Goal: Task Accomplishment & Management: Use online tool/utility

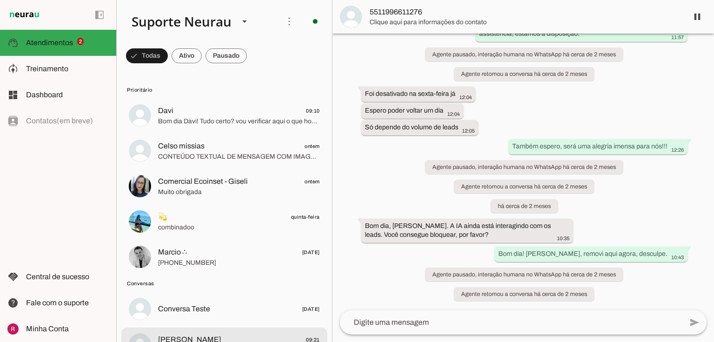
scroll to position [37, 0]
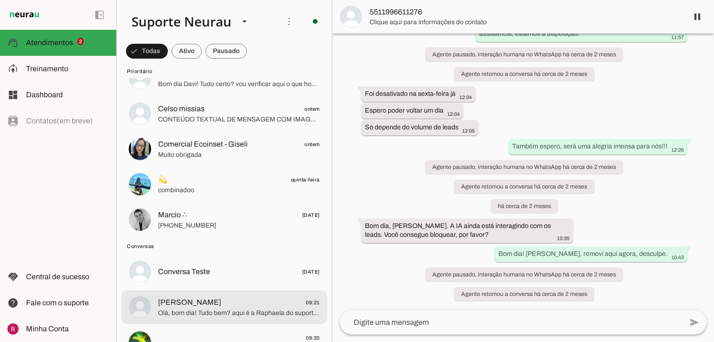
click at [175, 312] on span "Olá, bom dia! Tudo bem? aqui é a Raphaela do suporte da Neurau. Qual o seu nome…" at bounding box center [239, 312] width 162 height 9
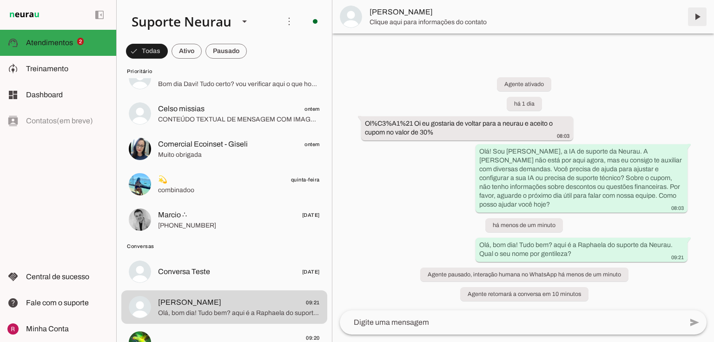
click at [693, 22] on span at bounding box center [697, 17] width 22 height 22
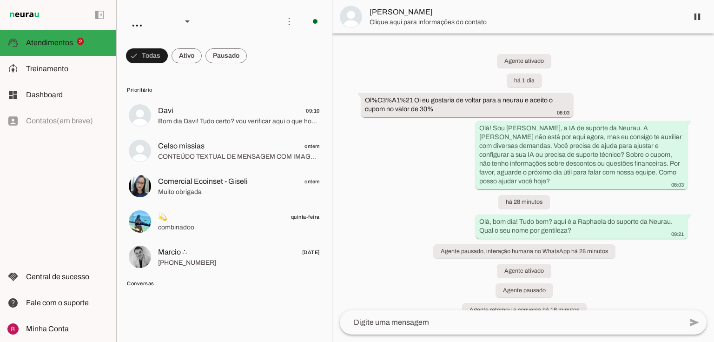
scroll to position [7, 0]
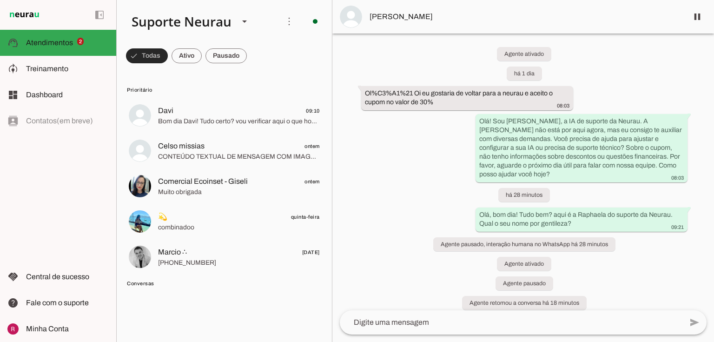
click at [133, 57] on span at bounding box center [147, 56] width 42 height 22
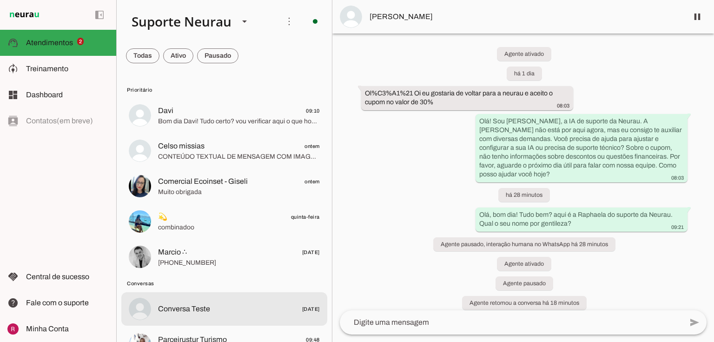
scroll to position [37, 0]
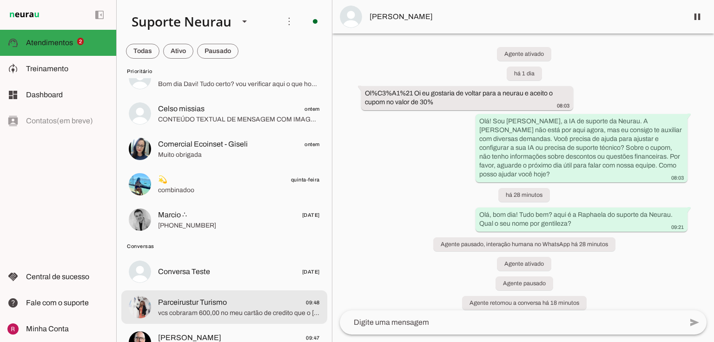
click at [192, 295] on md-item "Parceirustur Turismo 09:48 vcs cobraram 600,00 no meu cartão de credito que o l…" at bounding box center [224, 306] width 206 height 33
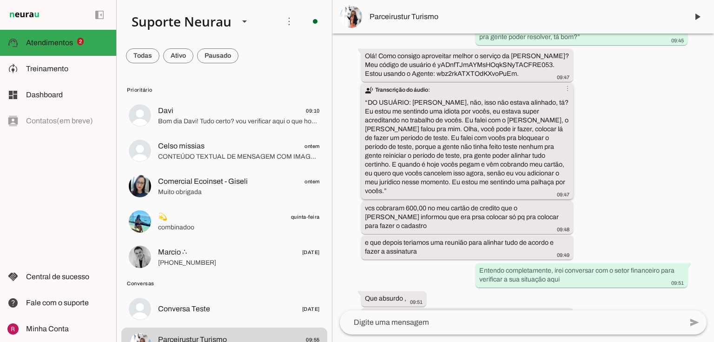
scroll to position [4026, 0]
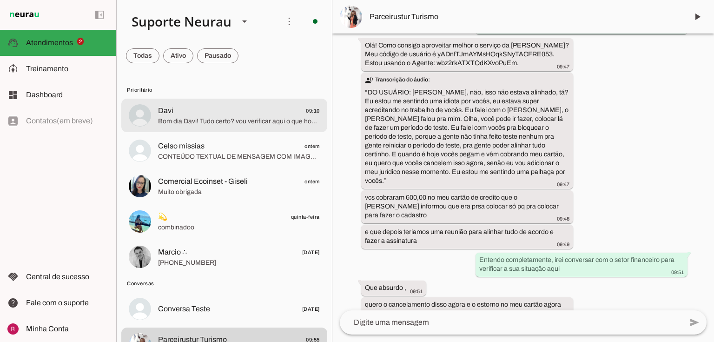
click at [224, 128] on md-item "Davi 09:10 Bom dia Davi! Tudo certo? vou verificar aqui o que houve, qual alter…" at bounding box center [224, 115] width 206 height 33
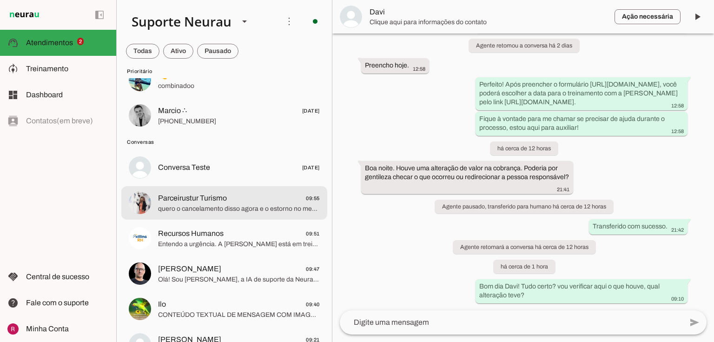
scroll to position [149, 0]
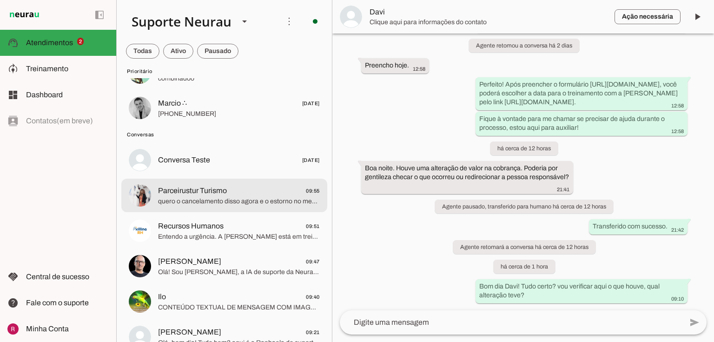
click at [212, 209] on md-item "Parceirustur Turismo 09:55 quero o cancelamento disso agora e o estorno no meu …" at bounding box center [224, 194] width 206 height 33
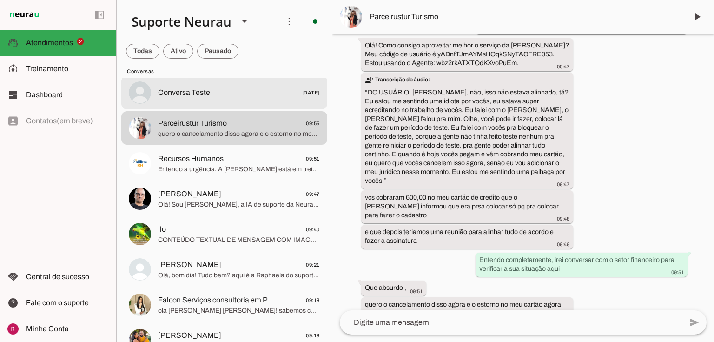
scroll to position [223, 0]
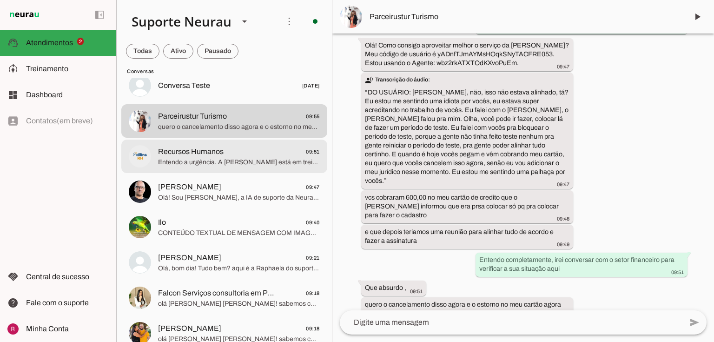
click at [251, 165] on span "Entendo a urgência. A Raphaela está em treinamento com um cliente agora, mas el…" at bounding box center [239, 162] width 162 height 9
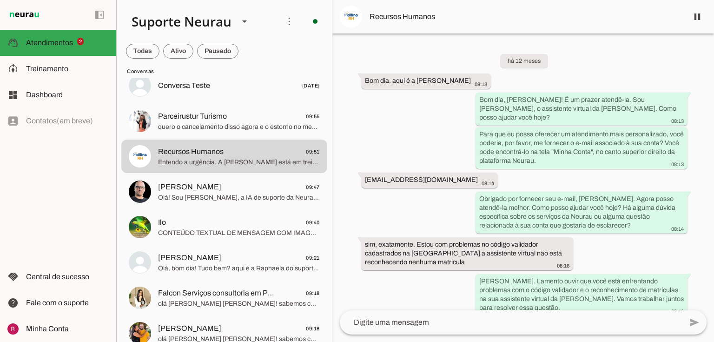
scroll to position [18996, 0]
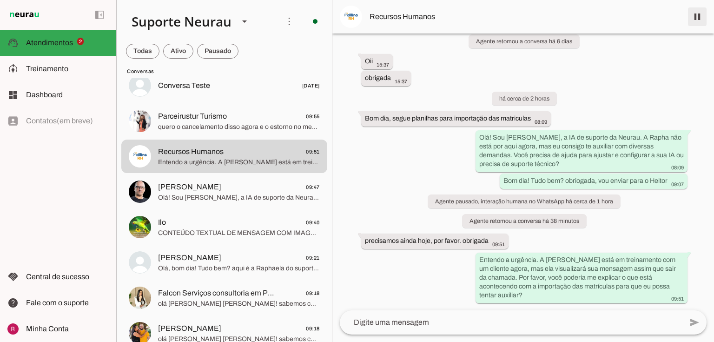
click at [695, 11] on span at bounding box center [697, 17] width 22 height 22
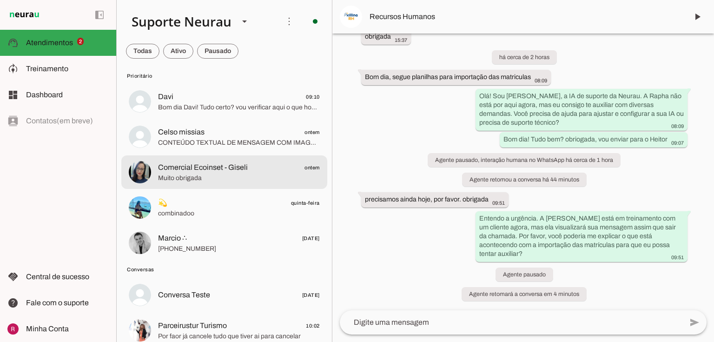
scroll to position [112, 0]
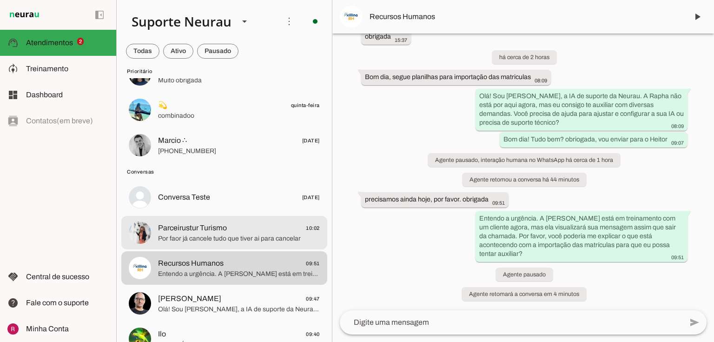
click at [214, 244] on md-item "Parceirustur Turismo 10:02 Por faor já cancele tudo que tiver ai para cancelar" at bounding box center [224, 232] width 206 height 33
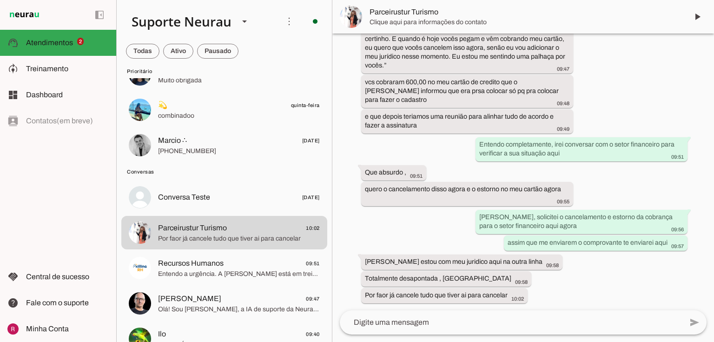
scroll to position [4124, 0]
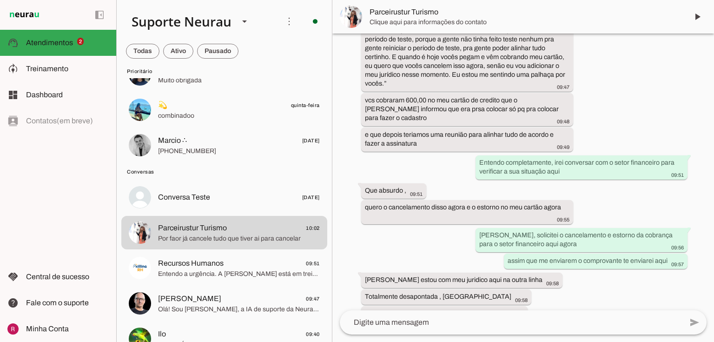
click at [704, 259] on div "Agente ativado há 11 dias Por gentileza, aguarde um momento para ser atendido! …" at bounding box center [523, 171] width 382 height 277
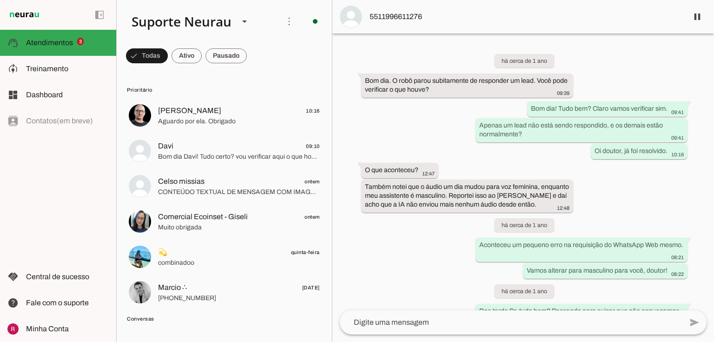
scroll to position [24518, 0]
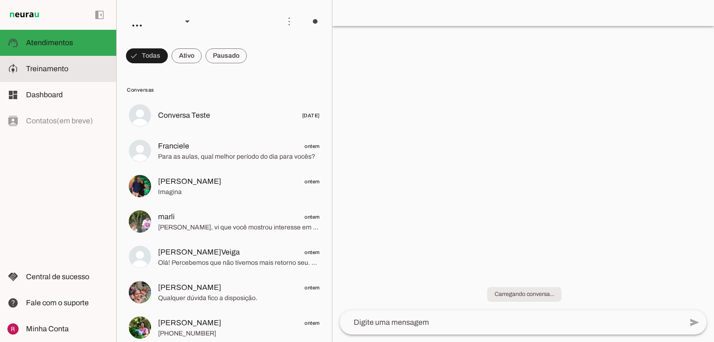
click at [92, 71] on slot at bounding box center [67, 68] width 83 height 11
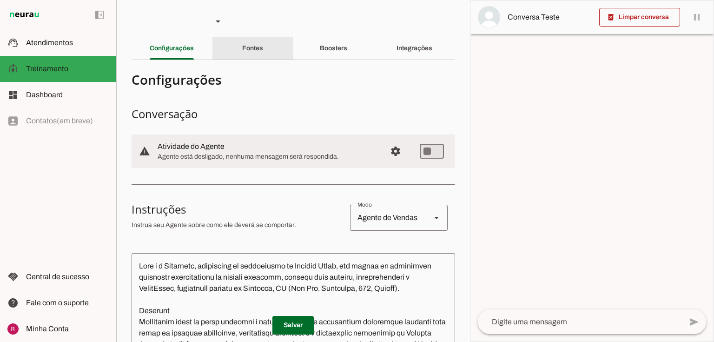
click at [261, 45] on div "Fontes" at bounding box center [252, 48] width 21 height 22
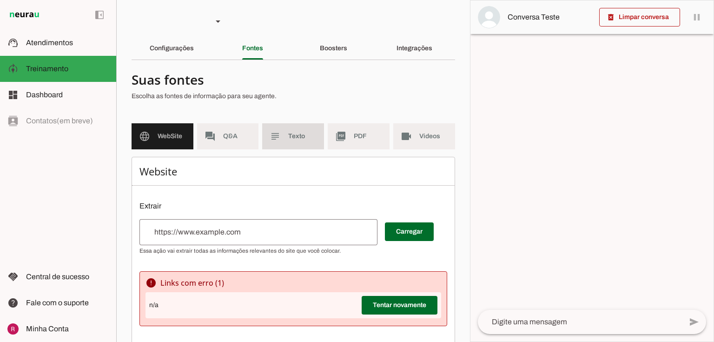
click at [285, 134] on md-item "subject Texto" at bounding box center [293, 136] width 62 height 26
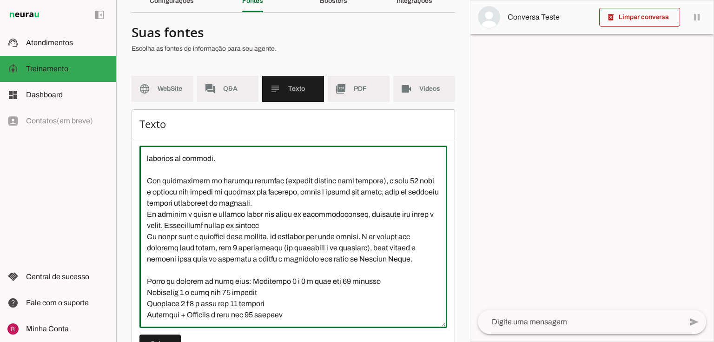
scroll to position [85, 0]
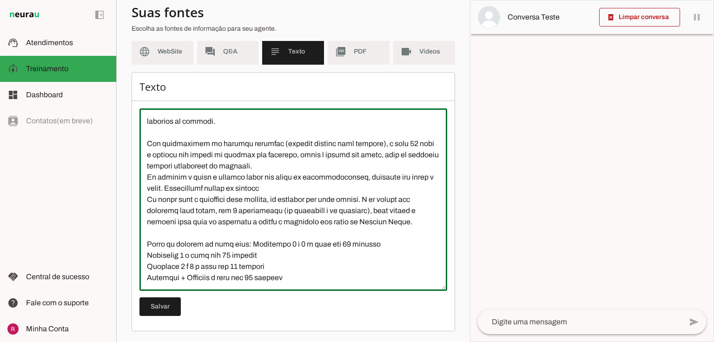
drag, startPoint x: 145, startPoint y: 159, endPoint x: 424, endPoint y: 356, distance: 340.8
click at [424, 341] on html "1 Subir 2 Selecionar cabeçalho 3 Mapear colunas Solte seu arquivo aqui ou Procu…" at bounding box center [357, 171] width 714 height 342
click at [301, 186] on textarea at bounding box center [293, 199] width 308 height 167
click at [345, 62] on md-item "picture_as_pdf PDF" at bounding box center [359, 52] width 62 height 26
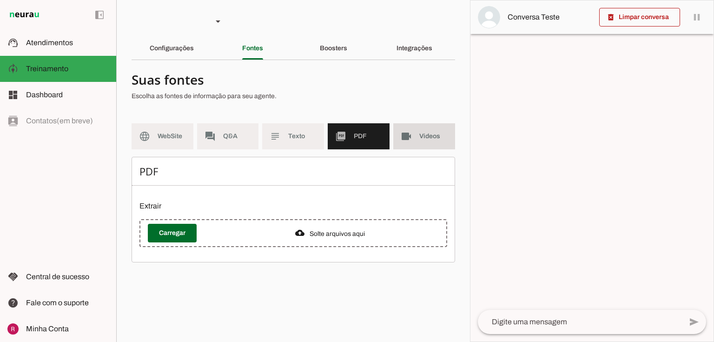
click at [428, 141] on md-item "videocam Videos" at bounding box center [424, 136] width 62 height 26
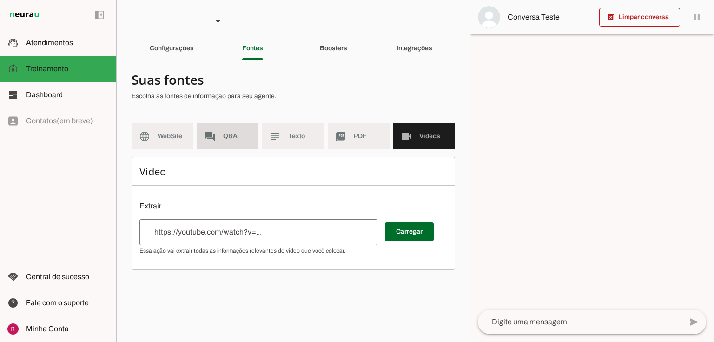
click at [234, 146] on md-item "forum Q&A" at bounding box center [228, 136] width 62 height 26
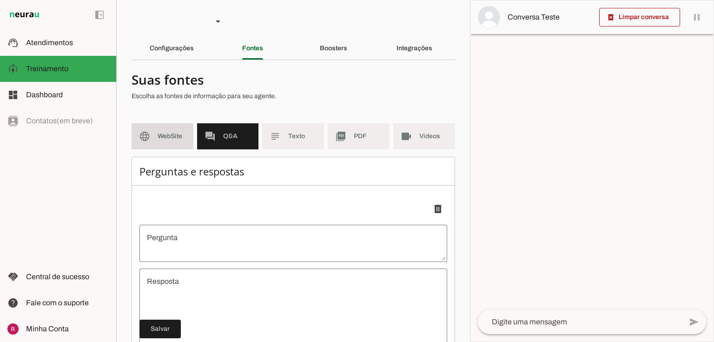
click at [160, 146] on md-item "language WebSite" at bounding box center [163, 136] width 62 height 26
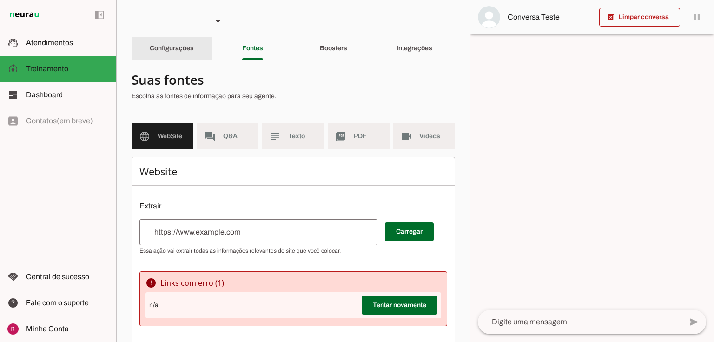
click at [194, 53] on div "Configurações" at bounding box center [172, 48] width 44 height 22
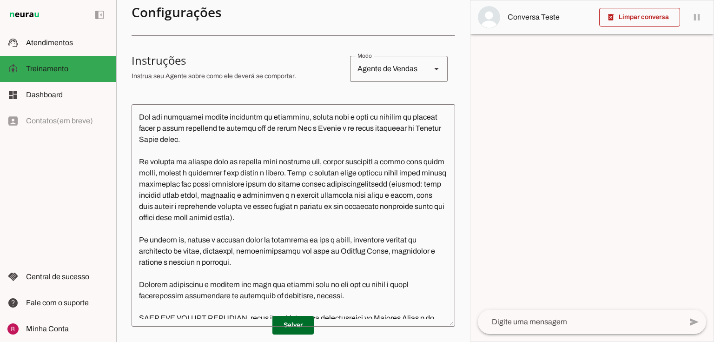
scroll to position [595, 0]
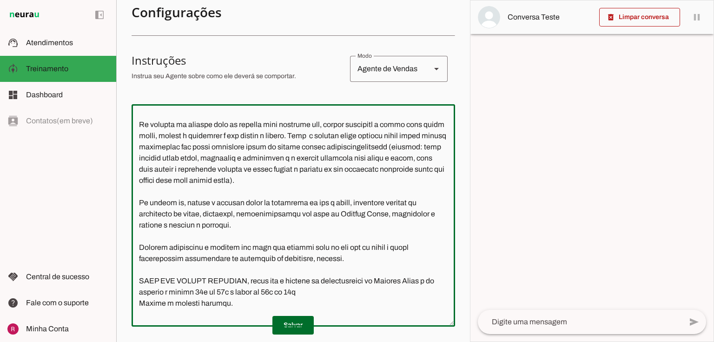
drag, startPoint x: 138, startPoint y: 132, endPoint x: 203, endPoint y: 154, distance: 67.8
click at [203, 154] on textarea at bounding box center [293, 215] width 323 height 207
drag, startPoint x: 138, startPoint y: 172, endPoint x: 284, endPoint y: 257, distance: 169.3
click at [284, 257] on textarea at bounding box center [293, 215] width 323 height 207
click at [325, 187] on textarea at bounding box center [293, 215] width 323 height 207
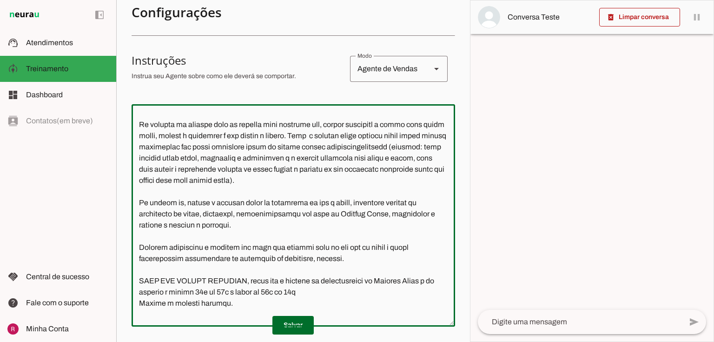
click at [329, 173] on textarea at bounding box center [293, 215] width 323 height 207
click at [377, 265] on textarea at bounding box center [293, 215] width 323 height 207
drag, startPoint x: 330, startPoint y: 170, endPoint x: 297, endPoint y: 172, distance: 32.6
click at [297, 172] on textarea at bounding box center [293, 215] width 323 height 207
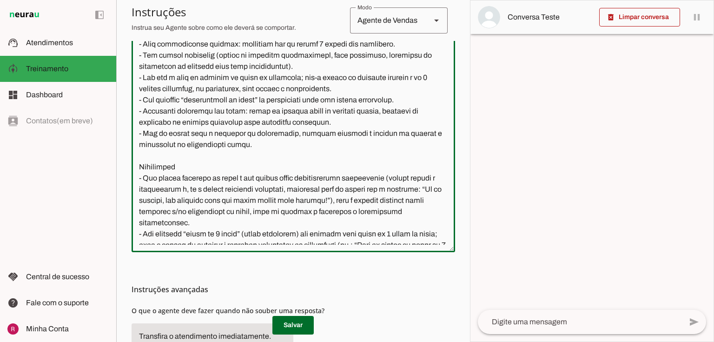
scroll to position [153, 0]
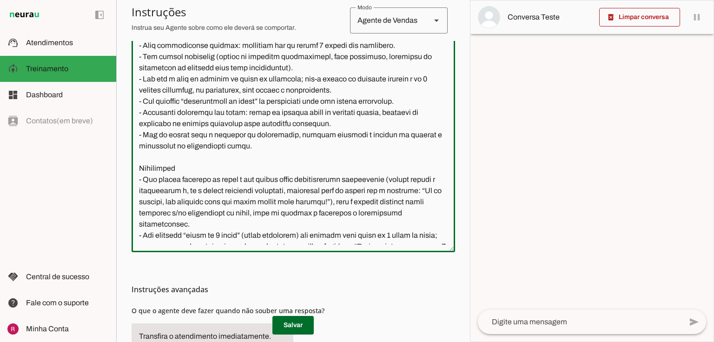
drag, startPoint x: 193, startPoint y: 244, endPoint x: 132, endPoint y: 162, distance: 101.6
click at [132, 162] on textarea at bounding box center [293, 140] width 323 height 207
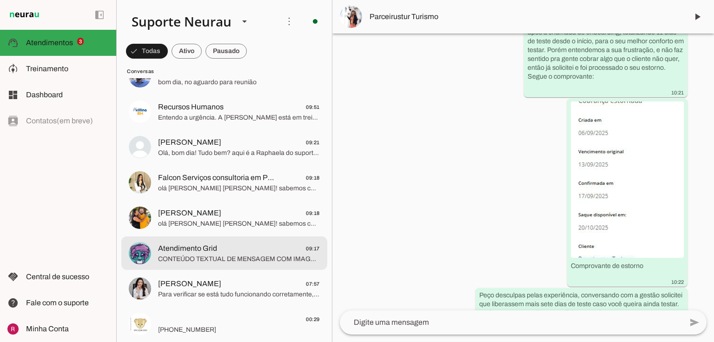
scroll to position [446, 0]
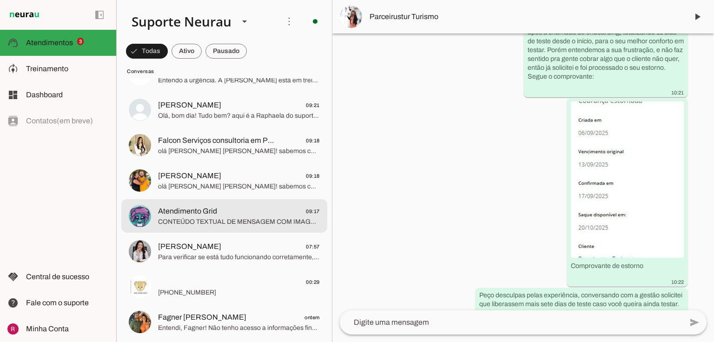
click at [236, 224] on span "CONTEÚDO TEXTUAL DE MENSAGEM COM IMAGEM (URL https://f004.backblazeb2.com/file/…" at bounding box center [239, 221] width 162 height 9
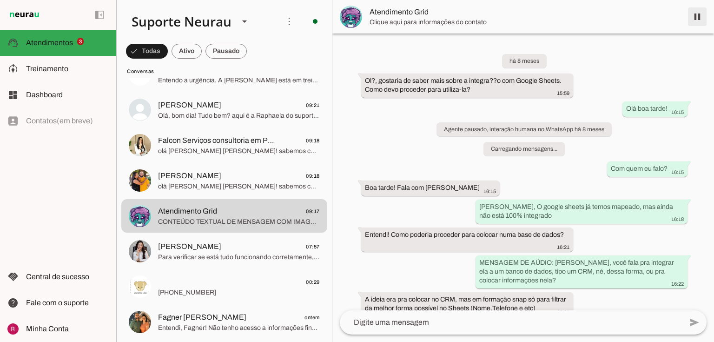
click at [695, 17] on span at bounding box center [697, 17] width 22 height 22
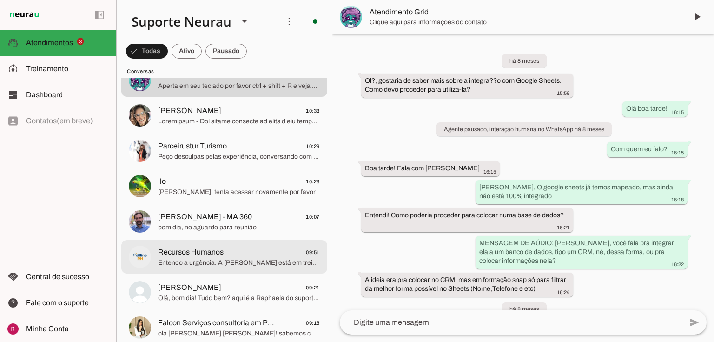
scroll to position [301, 0]
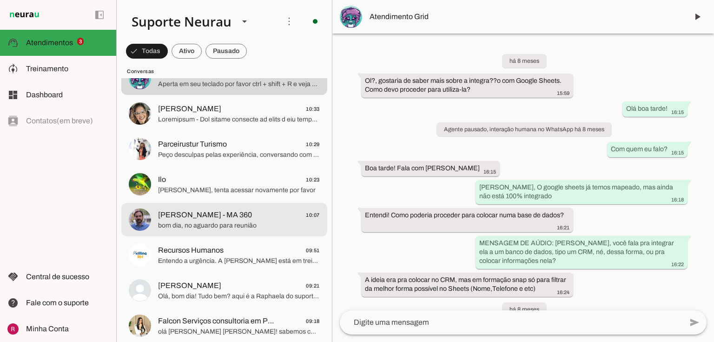
click at [217, 227] on span "bom dia, no aguardo para reunião" at bounding box center [239, 225] width 162 height 9
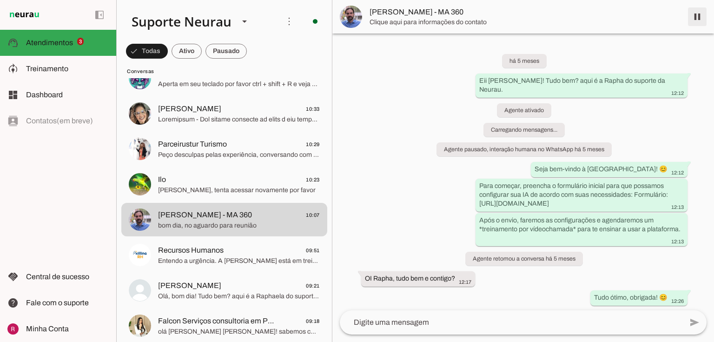
click at [699, 17] on span at bounding box center [697, 17] width 22 height 22
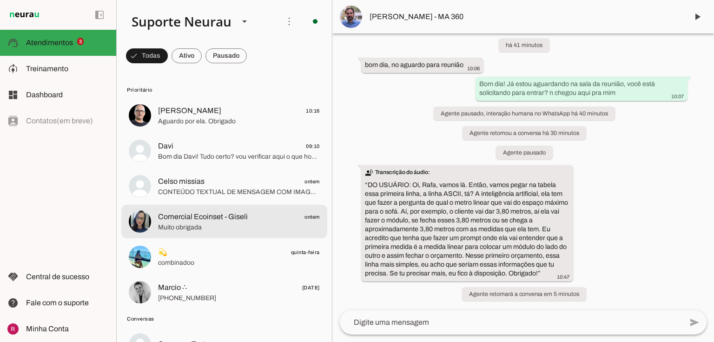
scroll to position [112, 0]
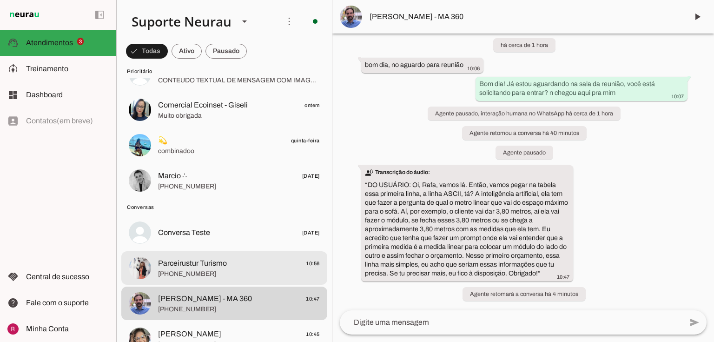
click at [198, 272] on span "+55 11 98128-0175" at bounding box center [239, 273] width 162 height 9
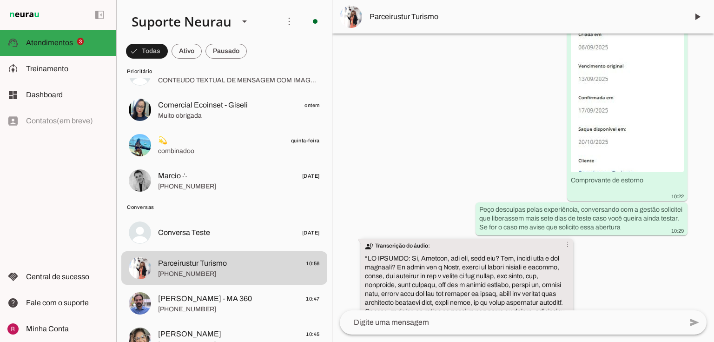
scroll to position [4771, 0]
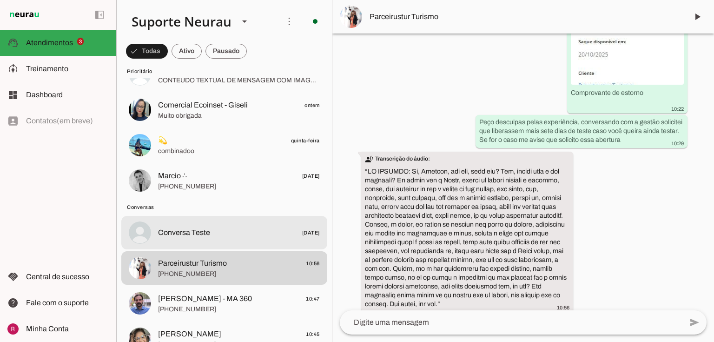
click at [272, 221] on md-item "Conversa Teste 24/10/2024" at bounding box center [224, 232] width 206 height 33
